Goal: Task Accomplishment & Management: Manage account settings

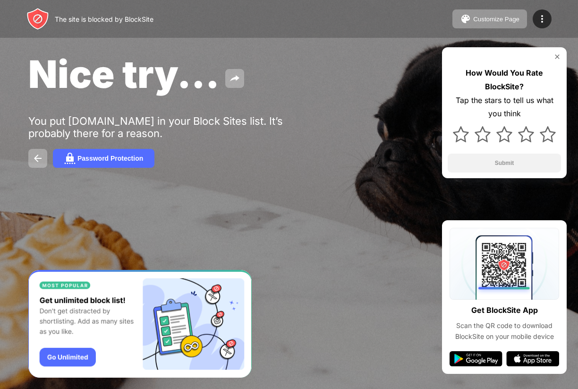
click at [557, 57] on img at bounding box center [558, 57] width 8 height 8
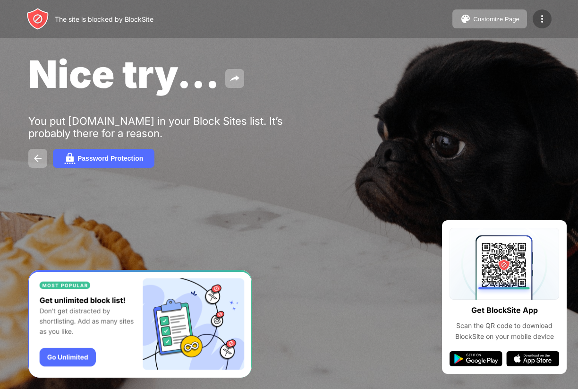
click at [545, 23] on img at bounding box center [542, 18] width 11 height 11
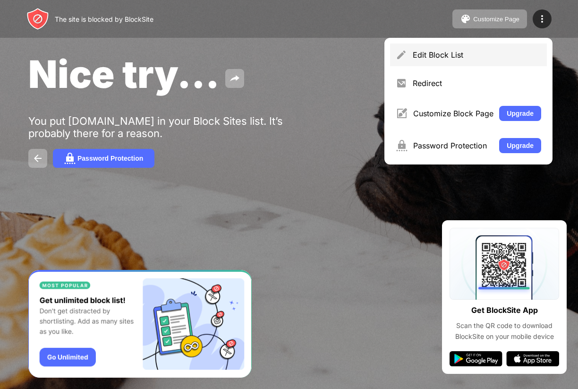
click at [460, 58] on div "Edit Block List" at bounding box center [477, 54] width 129 height 9
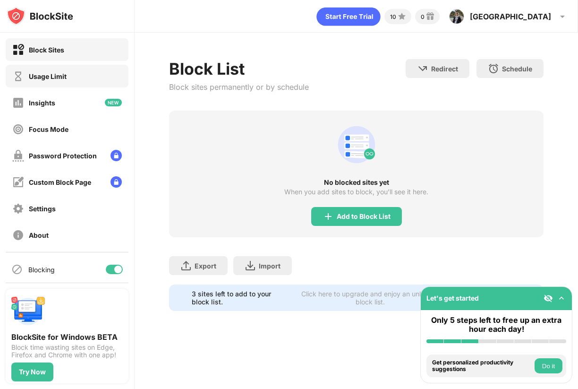
click at [74, 75] on div "Usage Limit" at bounding box center [67, 76] width 123 height 23
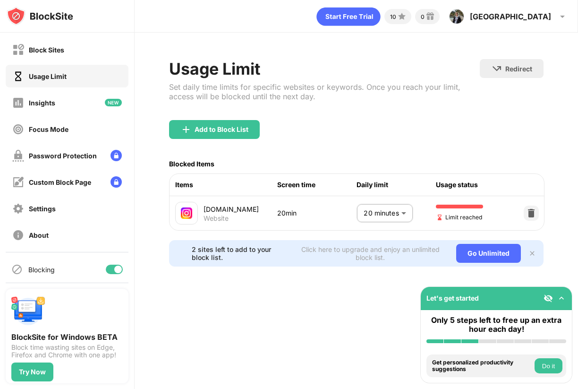
click at [383, 215] on body "Block Sites Usage Limit Insights Focus Mode Password Protection Custom Block Pa…" at bounding box center [289, 194] width 578 height 389
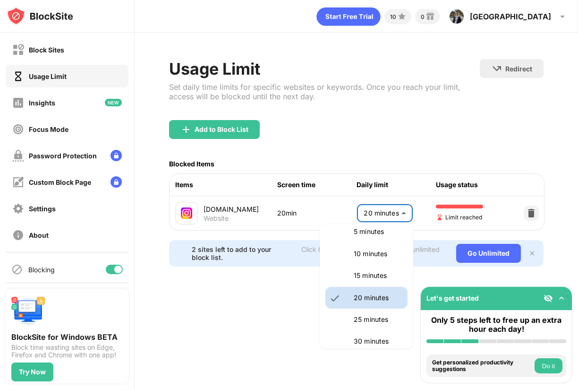
scroll to position [42, 0]
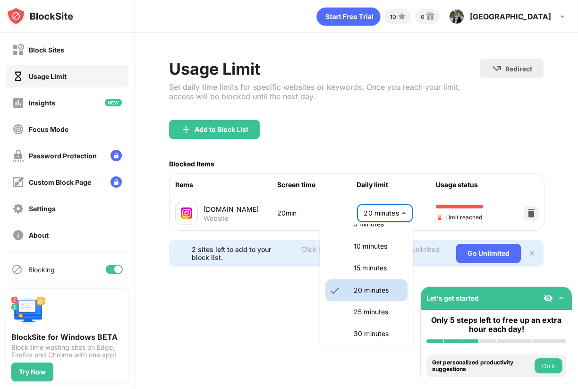
click at [360, 316] on p "25 minutes" at bounding box center [378, 312] width 48 height 10
type input "**"
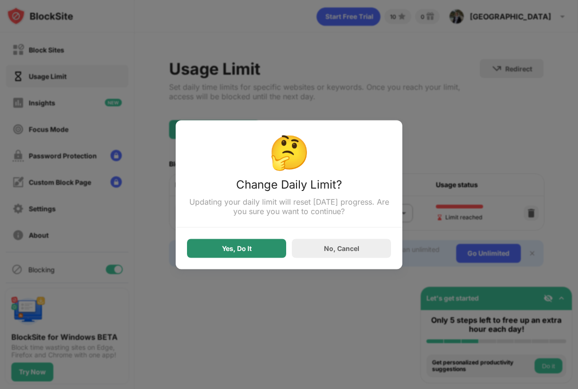
click at [245, 244] on div "Yes, Do It" at bounding box center [236, 248] width 99 height 19
